Goal: Information Seeking & Learning: Learn about a topic

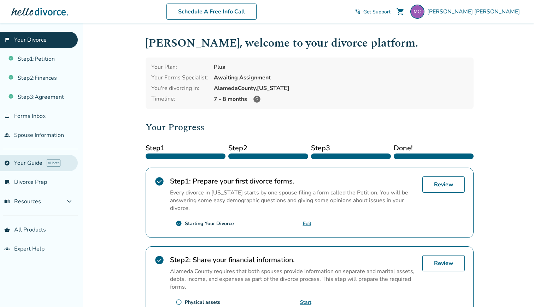
click at [35, 166] on link "explore Your Guide AI beta" at bounding box center [39, 163] width 78 height 16
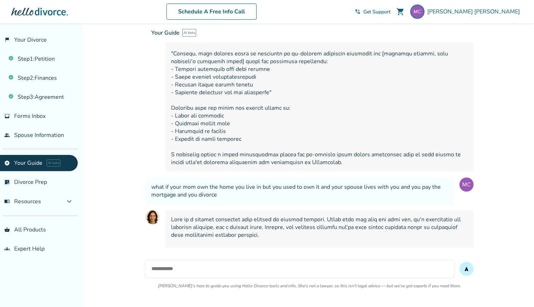
scroll to position [5117, 0]
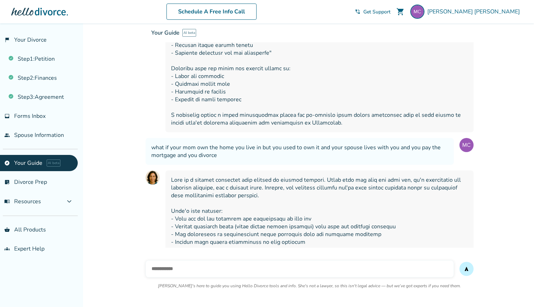
click at [185, 270] on input "text" at bounding box center [300, 269] width 308 height 17
type input "**********"
click at [459, 262] on button "send" at bounding box center [466, 269] width 14 height 14
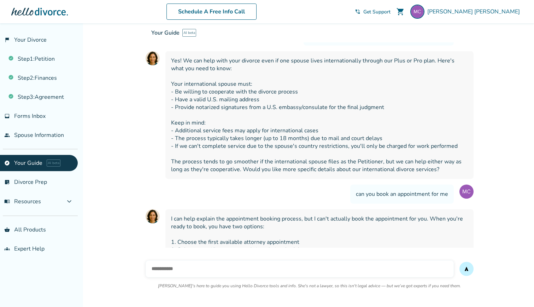
scroll to position [5435, 0]
